Goal: Check status: Check status

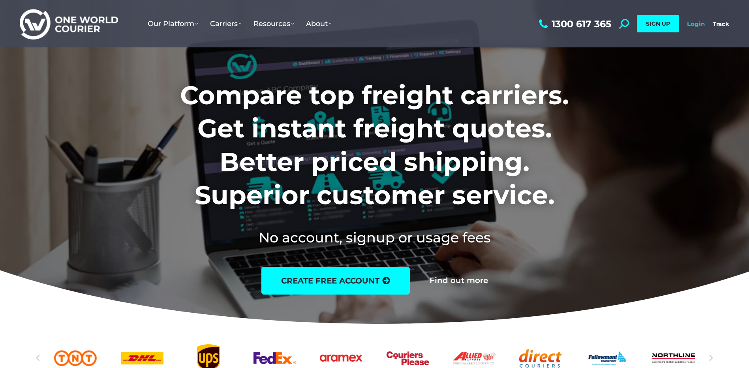
click at [698, 22] on link "Login" at bounding box center [696, 23] width 18 height 7
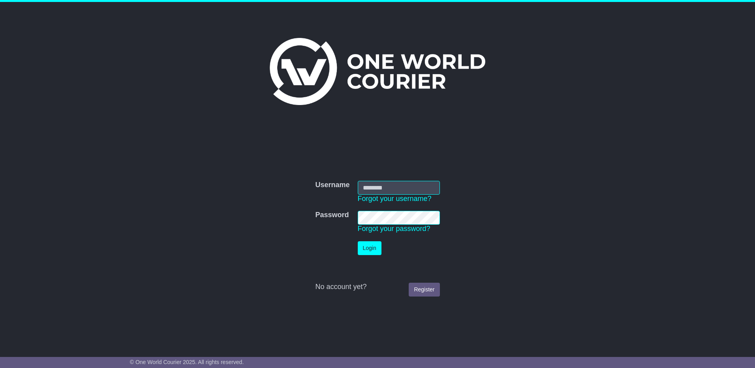
type input "**********"
click at [367, 249] on button "Login" at bounding box center [370, 248] width 24 height 14
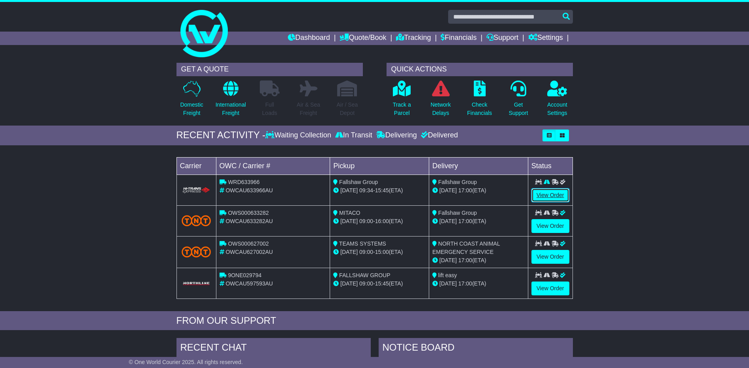
click at [548, 192] on link "View Order" at bounding box center [550, 195] width 38 height 14
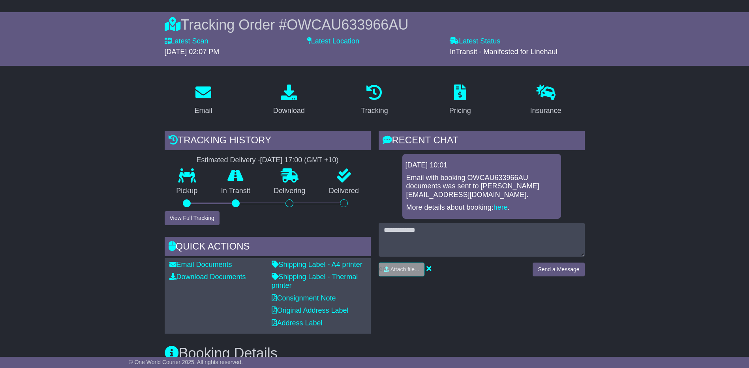
scroll to position [79, 0]
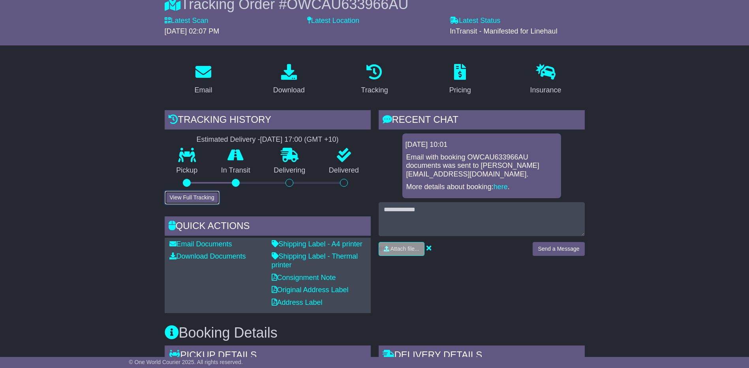
click at [182, 199] on button "View Full Tracking" at bounding box center [192, 198] width 55 height 14
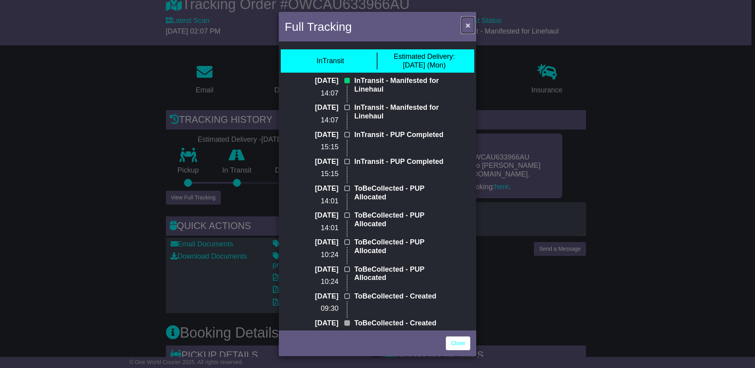
click at [467, 26] on span "×" at bounding box center [467, 25] width 5 height 9
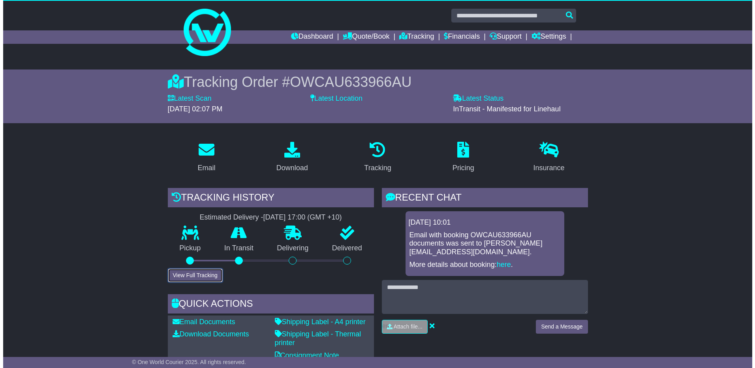
scroll to position [0, 0]
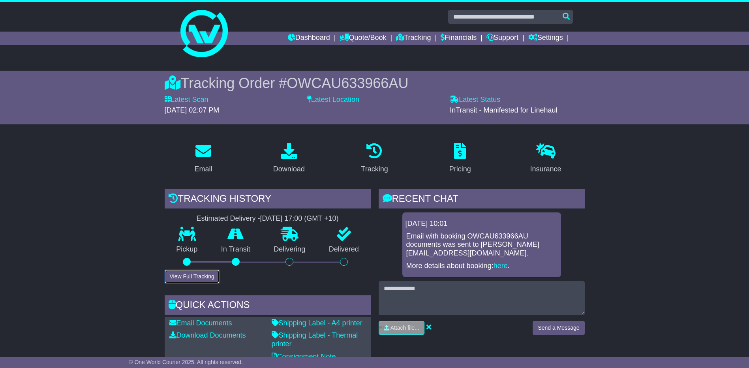
click at [204, 274] on button "View Full Tracking" at bounding box center [192, 277] width 55 height 14
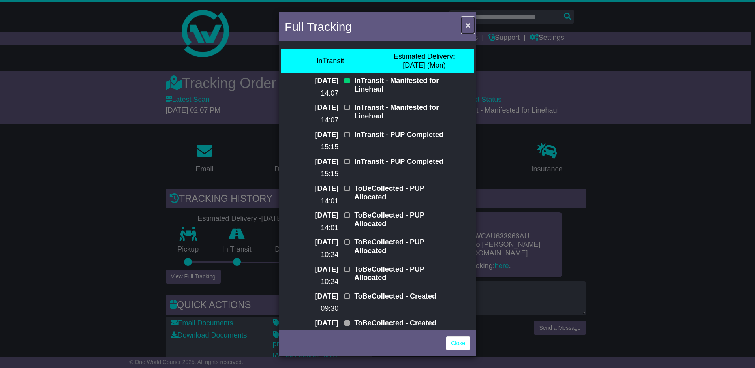
click at [470, 21] on button "×" at bounding box center [467, 25] width 13 height 16
